Goal: Task Accomplishment & Management: Use online tool/utility

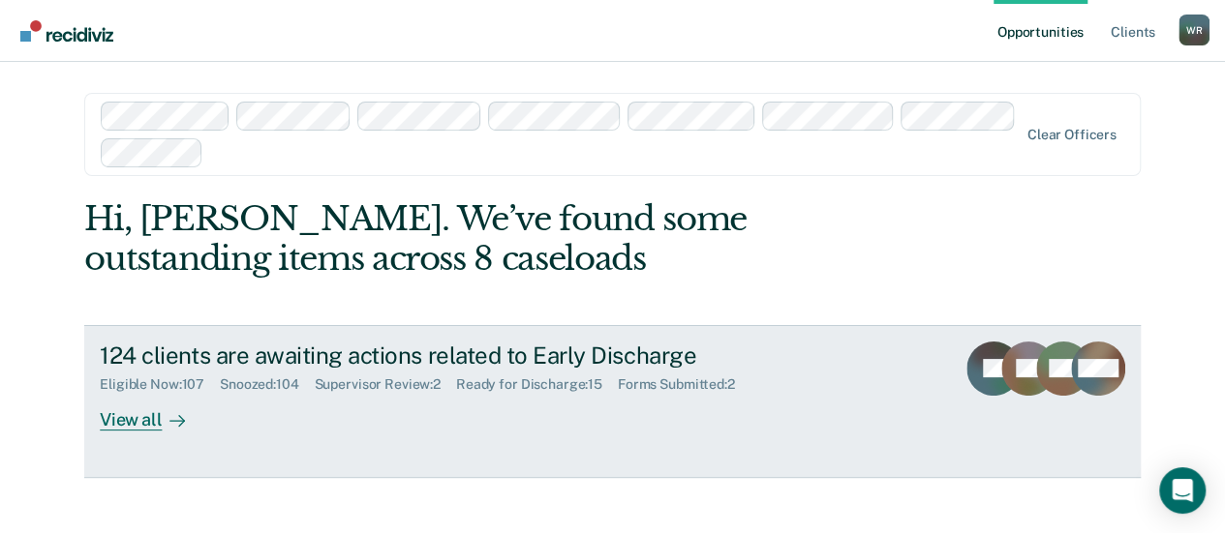
click at [564, 384] on div "Ready for Discharge : 15" at bounding box center [537, 385] width 162 height 16
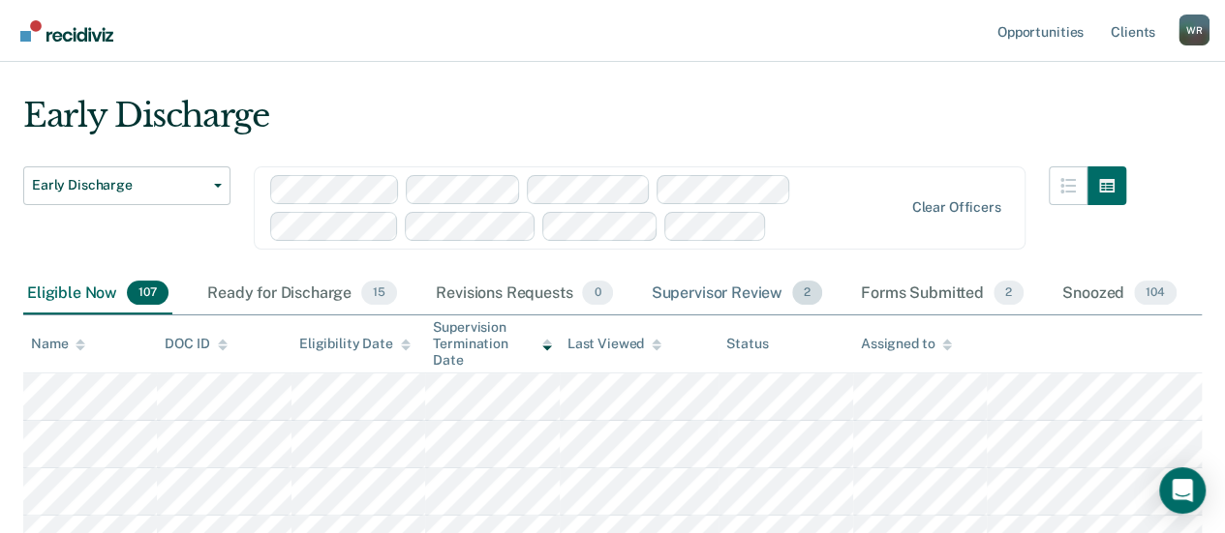
scroll to position [97, 0]
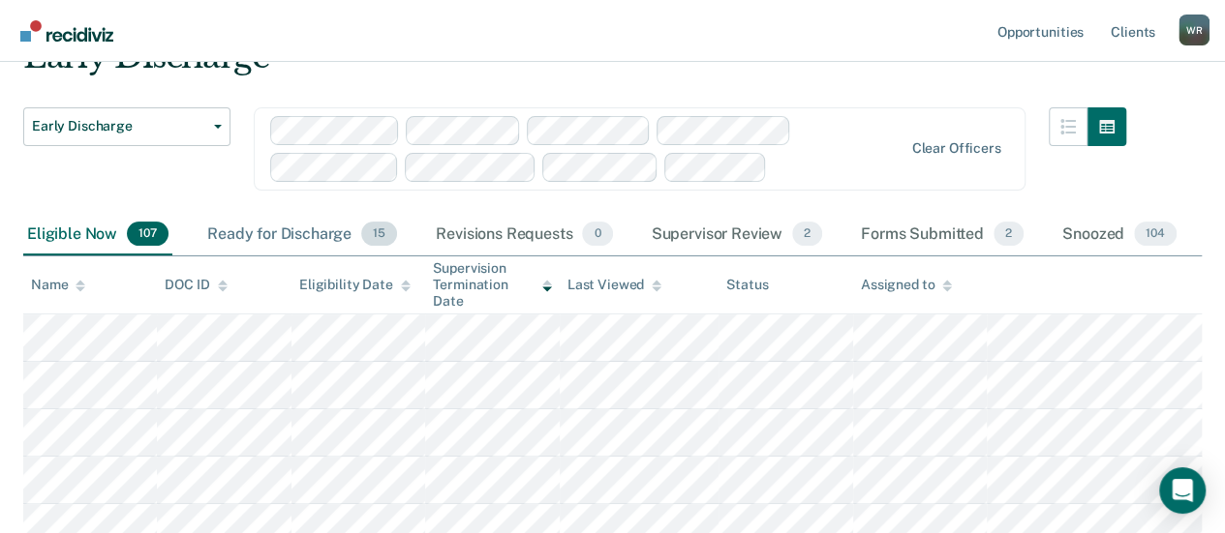
click at [292, 228] on div "Ready for Discharge 15" at bounding box center [301, 235] width 197 height 43
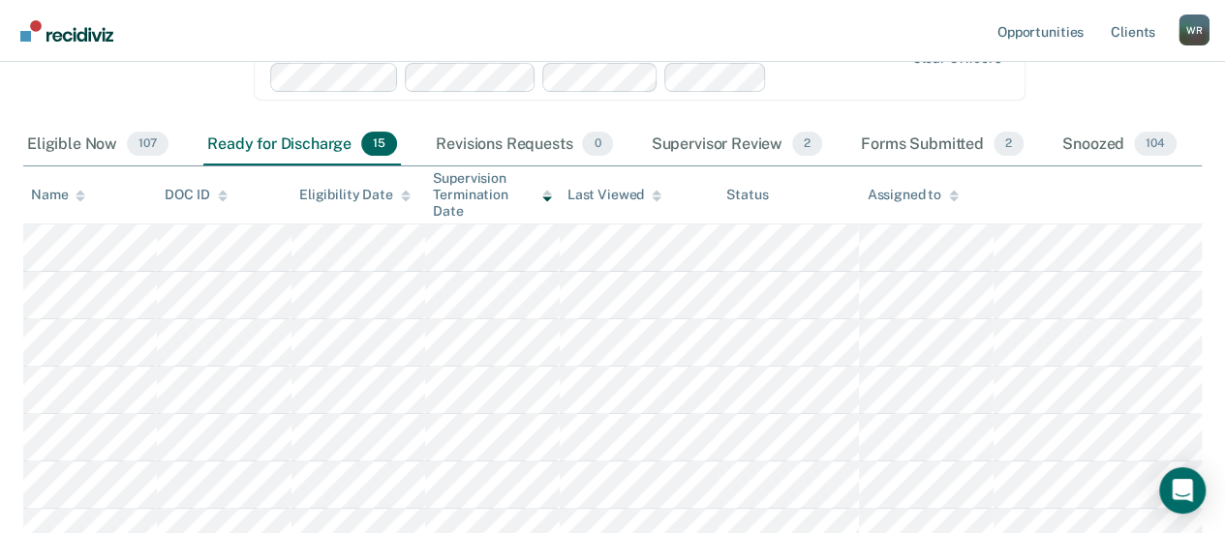
scroll to position [145, 0]
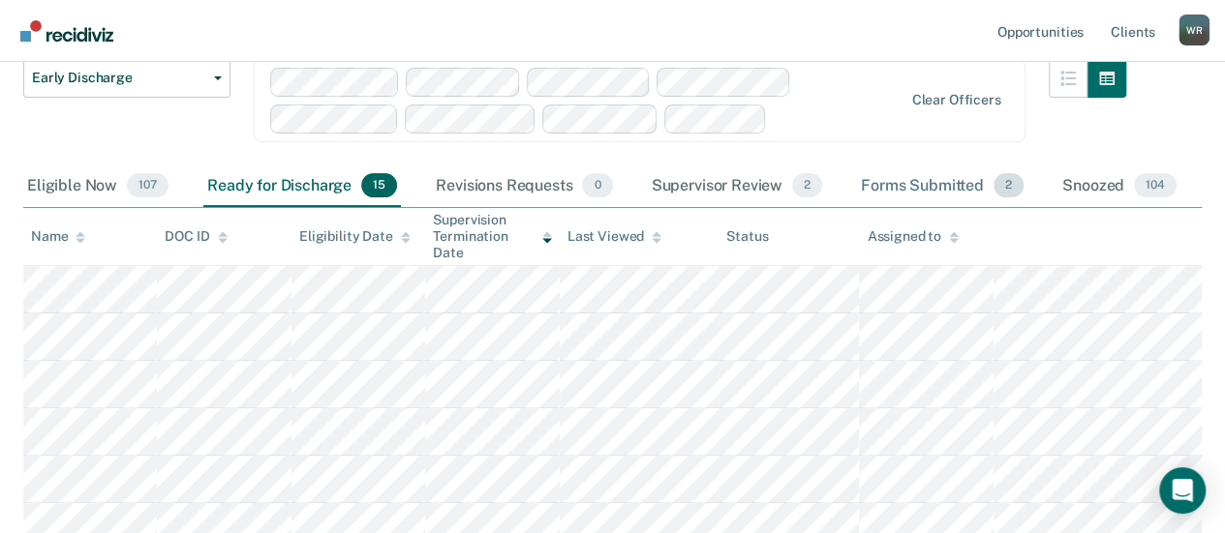
click at [945, 184] on div "Forms Submitted 2" at bounding box center [942, 187] width 170 height 43
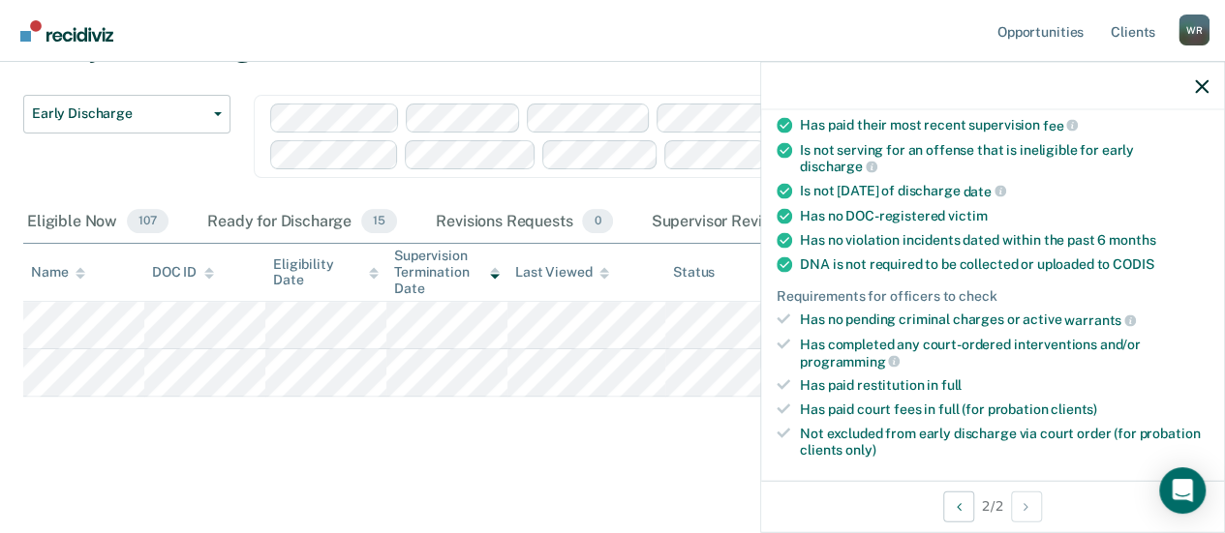
scroll to position [484, 0]
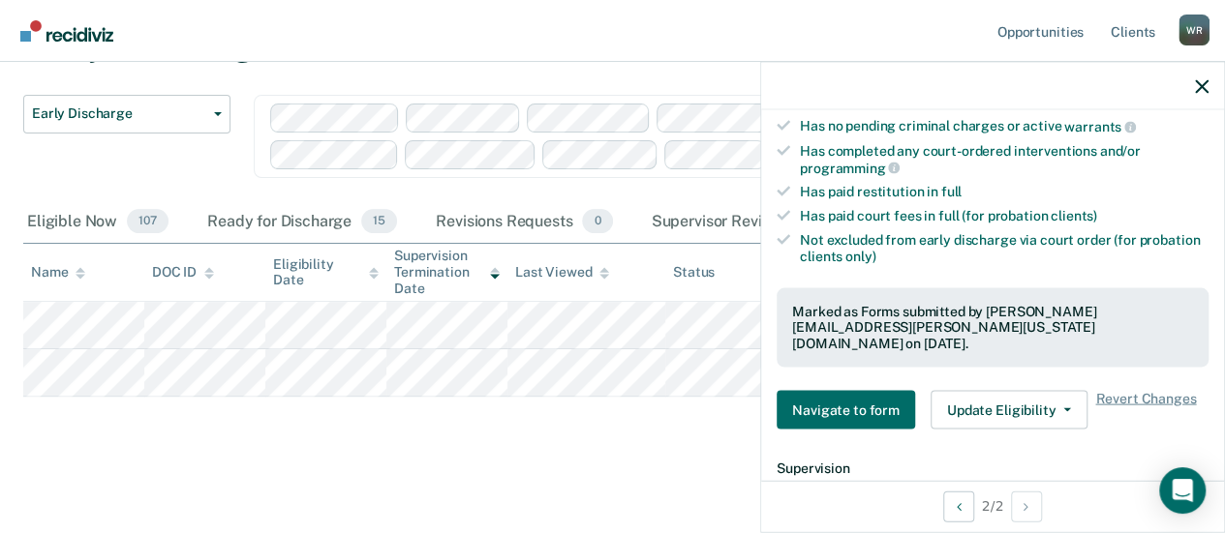
click at [628, 460] on main "Early Discharge Early Discharge Early Discharge Clear officers Eligible Now 107…" at bounding box center [612, 261] width 1225 height 537
click at [1198, 79] on icon "button" at bounding box center [1202, 86] width 14 height 14
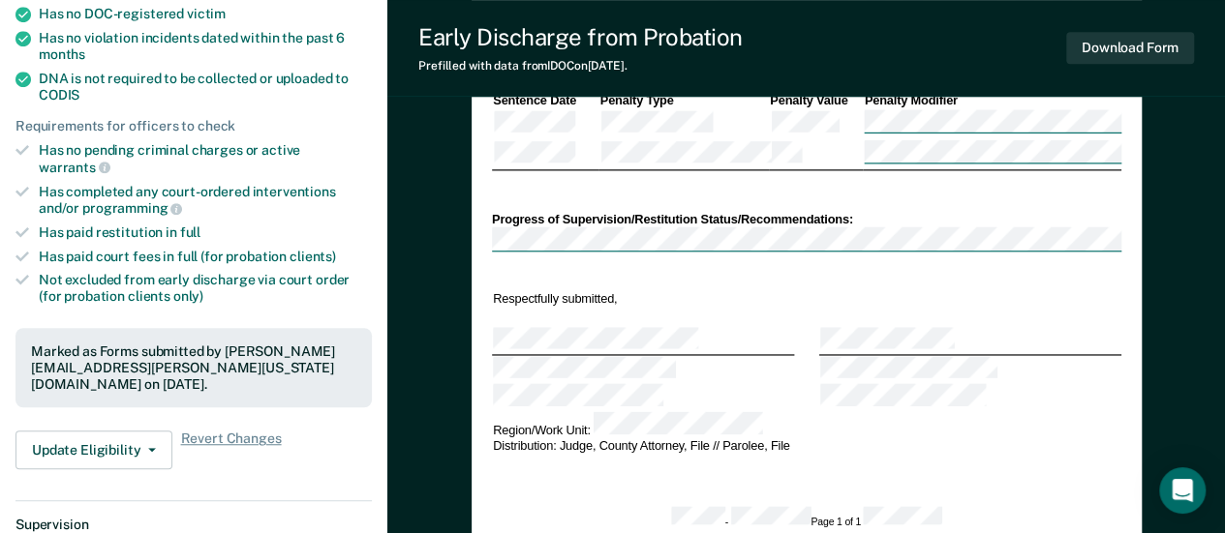
type textarea "x"
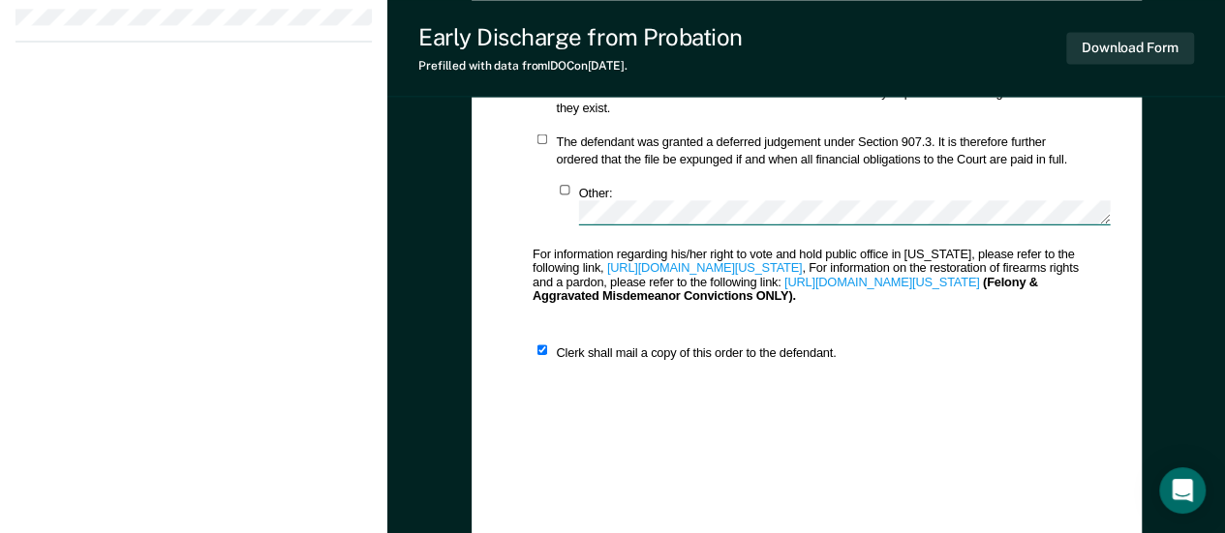
scroll to position [953, 0]
